Goal: Task Accomplishment & Management: Manage account settings

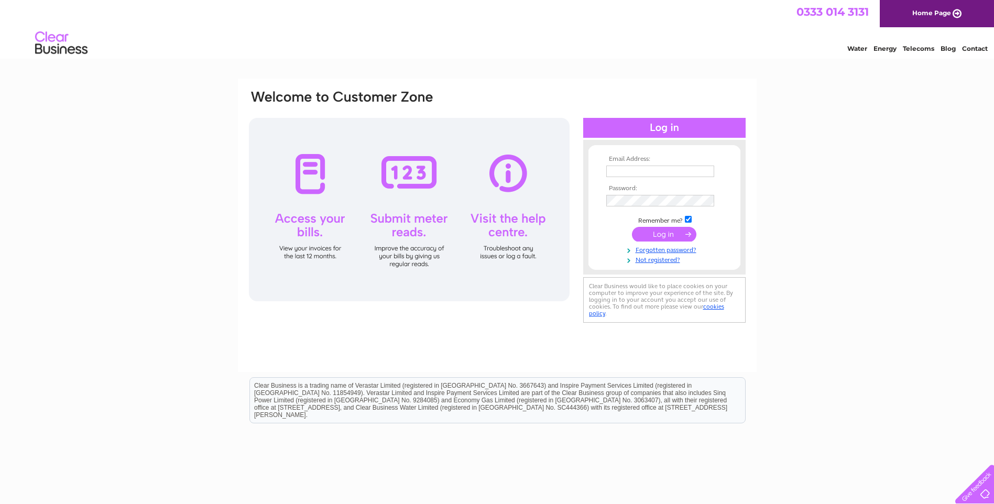
type input "accounts@everythingmedia.group"
click at [654, 232] on input "submit" at bounding box center [664, 234] width 64 height 15
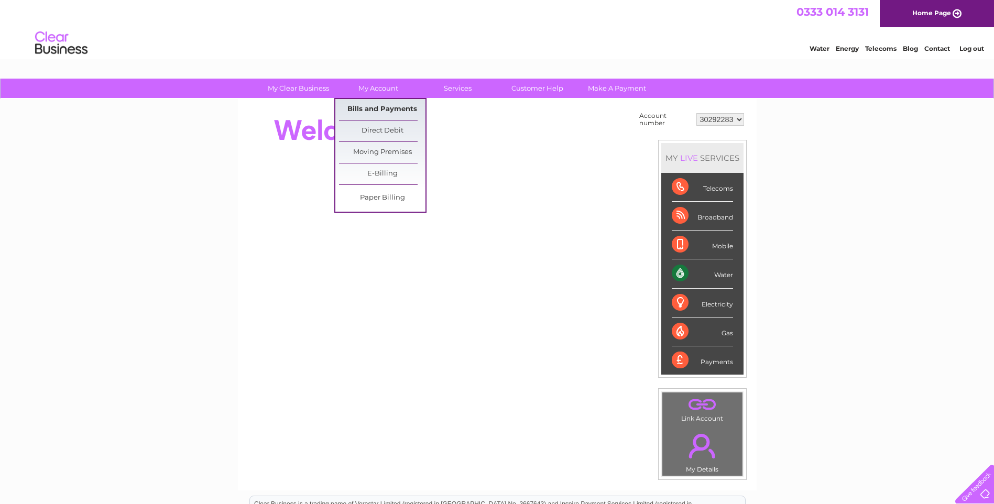
click at [386, 110] on link "Bills and Payments" at bounding box center [382, 109] width 86 height 21
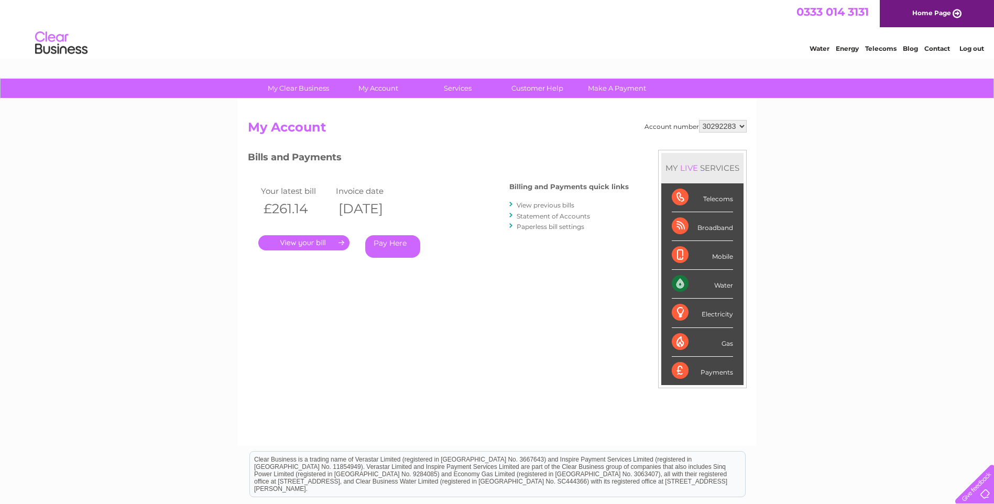
click at [295, 246] on link "." at bounding box center [303, 242] width 91 height 15
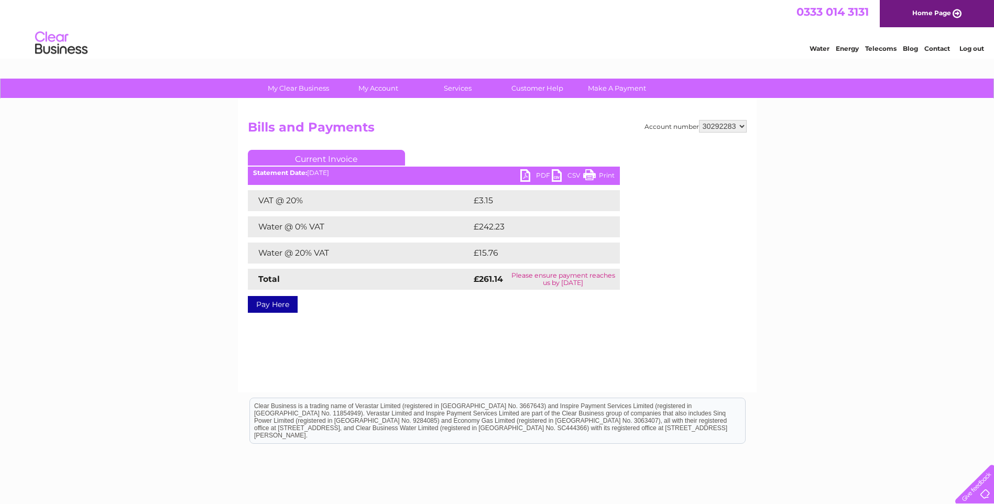
click at [530, 171] on link "PDF" at bounding box center [535, 176] width 31 height 15
